Goal: Find specific page/section

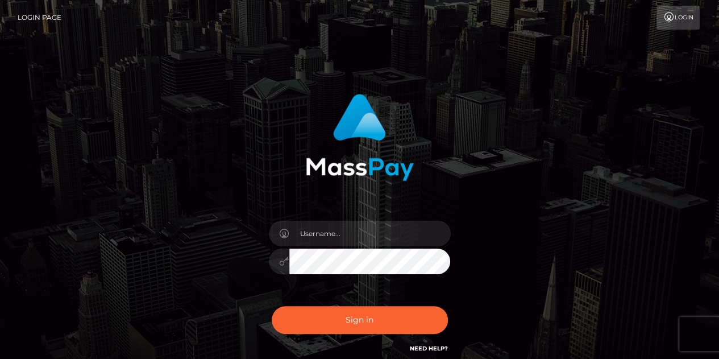
click at [323, 218] on div at bounding box center [359, 255] width 199 height 87
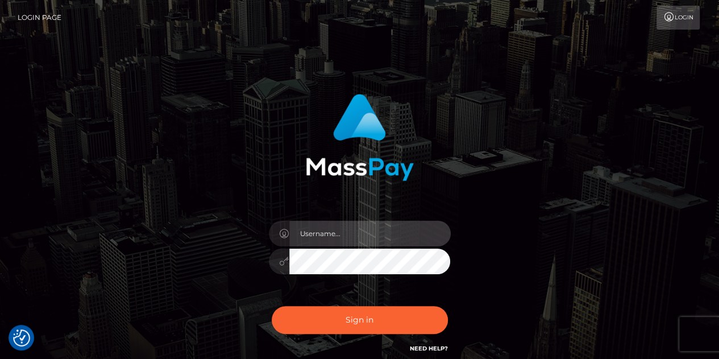
click at [320, 237] on input "text" at bounding box center [369, 233] width 161 height 26
click at [355, 228] on input "text" at bounding box center [369, 233] width 161 height 26
type input "abigail.cope"
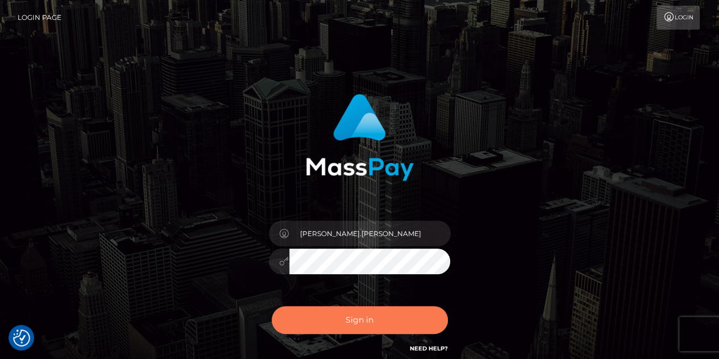
click at [358, 327] on button "Sign in" at bounding box center [360, 320] width 176 height 28
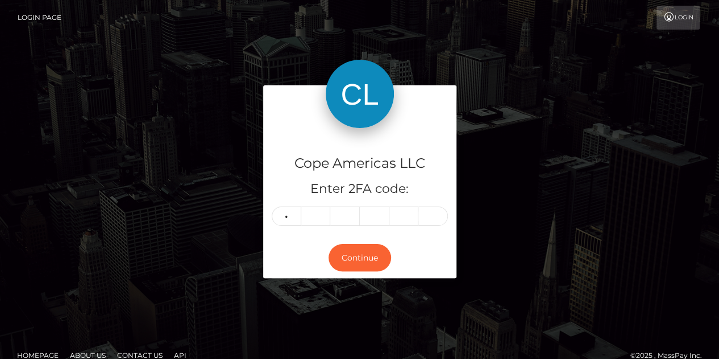
type input "2"
type input "8"
type input "2"
type input "8"
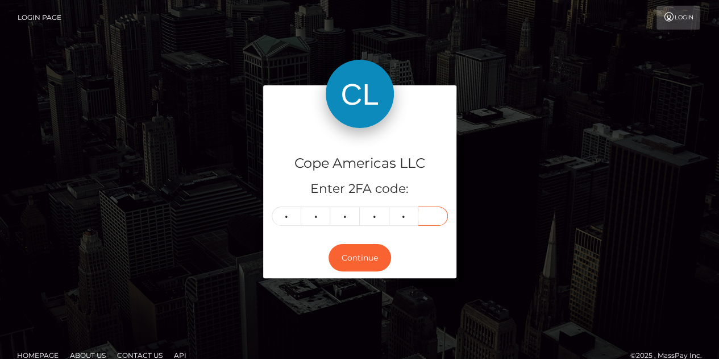
type input "1"
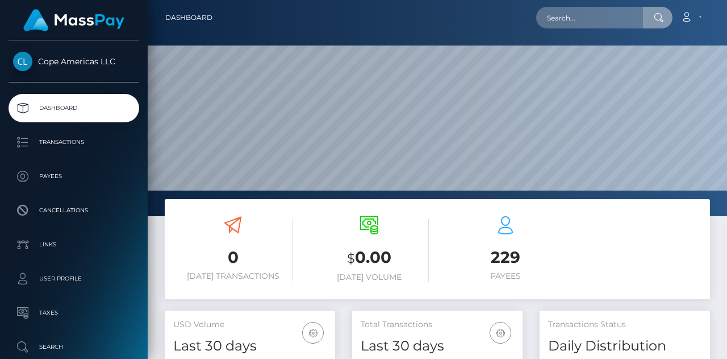
click at [592, 12] on input "text" at bounding box center [589, 18] width 107 height 22
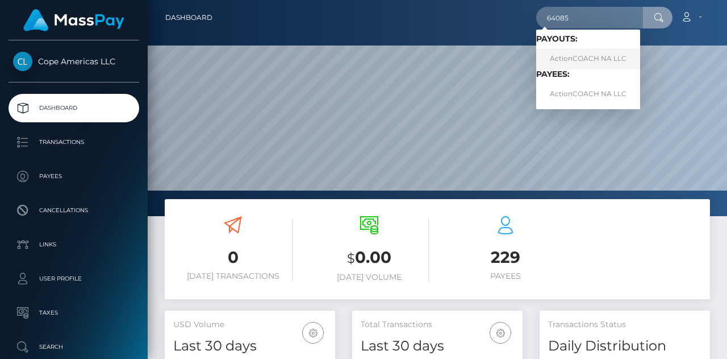
type input "64085"
click at [558, 63] on link "ActionCOACH NA LLC" at bounding box center [588, 58] width 104 height 21
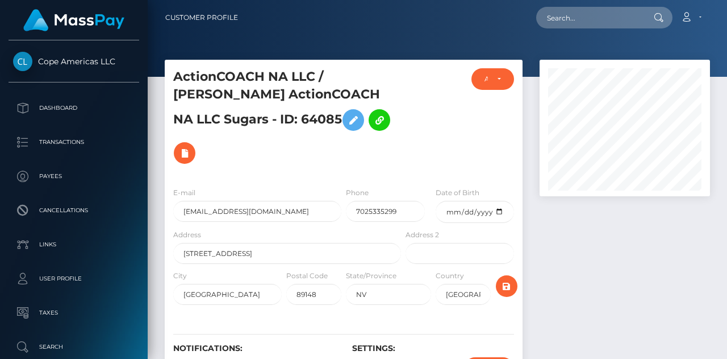
scroll to position [136, 170]
click at [633, 247] on div at bounding box center [625, 233] width 188 height 347
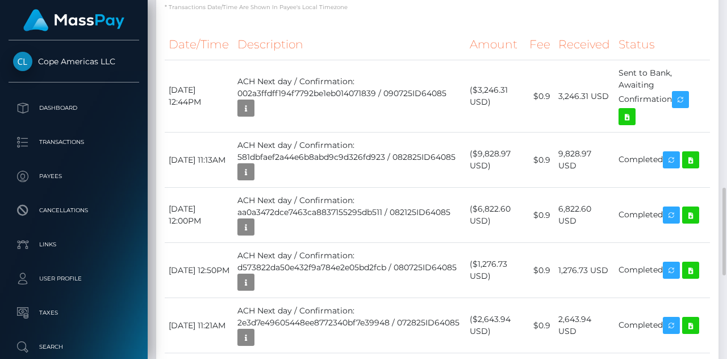
scroll to position [750, 0]
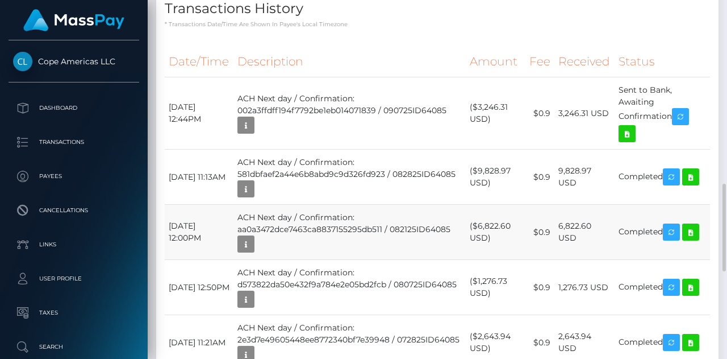
click at [502, 205] on td "($6,822.60 USD)" at bounding box center [496, 232] width 60 height 55
drag, startPoint x: 502, startPoint y: 198, endPoint x: 536, endPoint y: 195, distance: 34.3
click at [536, 205] on tr "August 21, 2025 12:00PM ACH Next day / Confirmation: aa0a3472dce7463ca883715529…" at bounding box center [438, 232] width 546 height 55
